Goal: Task Accomplishment & Management: Manage account settings

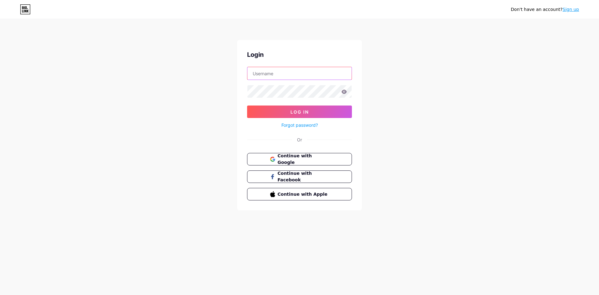
click at [288, 71] on input "text" at bounding box center [299, 73] width 104 height 12
type input "[EMAIL_ADDRESS][DOMAIN_NAME]"
click at [247, 105] on button "Log In" at bounding box center [299, 111] width 105 height 12
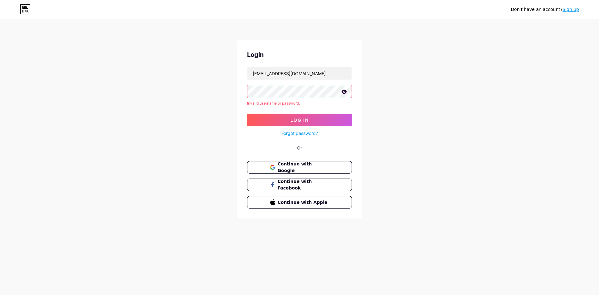
click at [346, 92] on icon at bounding box center [344, 92] width 5 height 4
click at [324, 169] on span "Continue with Google" at bounding box center [303, 167] width 52 height 13
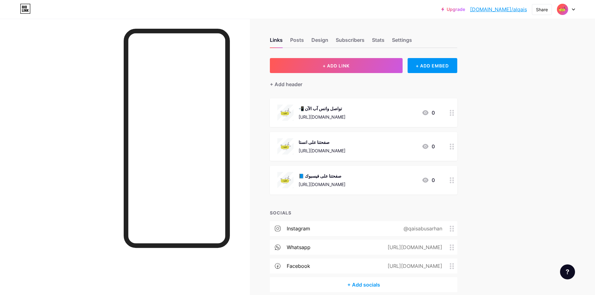
click at [341, 120] on div "https://wa.me/972569129940" at bounding box center [321, 117] width 47 height 7
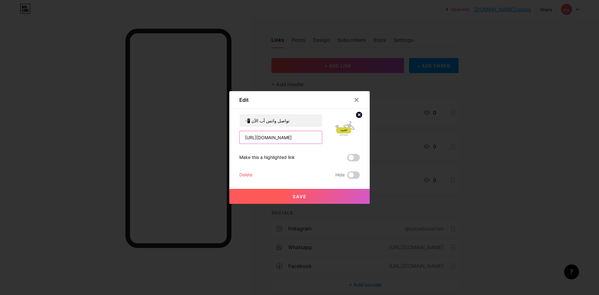
drag, startPoint x: 310, startPoint y: 135, endPoint x: 211, endPoint y: 145, distance: 99.7
click at [211, 145] on div "Edit Content YouTube Play YouTube video without leaving your page. ADD Vimeo Pl…" at bounding box center [299, 147] width 599 height 295
